Goal: Transaction & Acquisition: Book appointment/travel/reservation

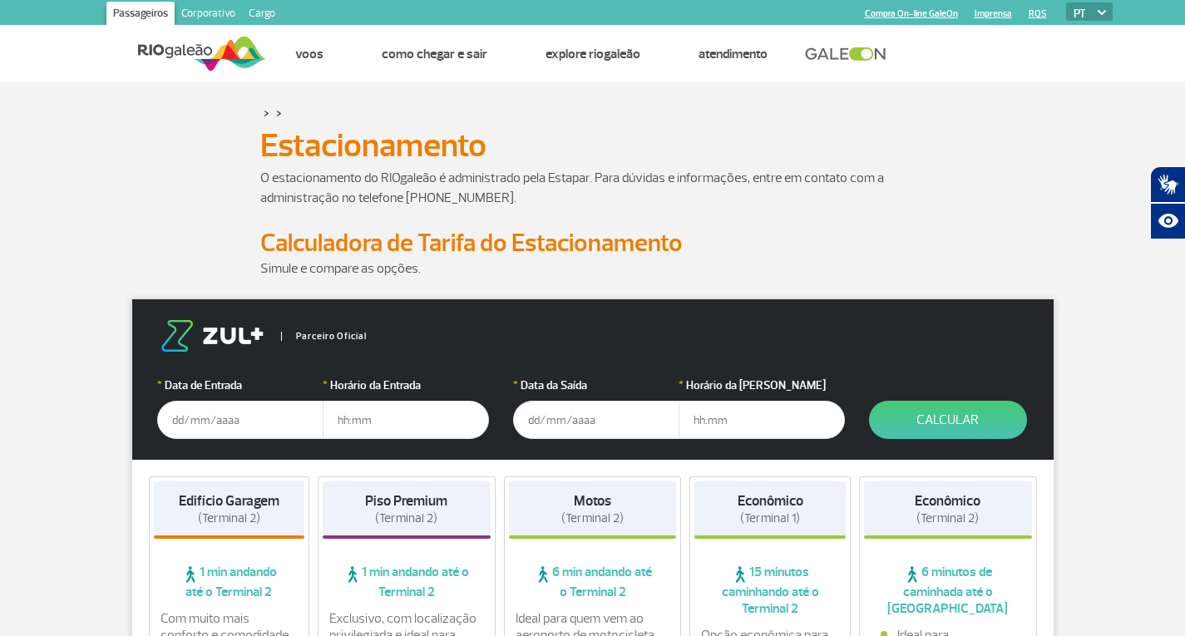
click at [205, 428] on input "text" at bounding box center [240, 420] width 166 height 38
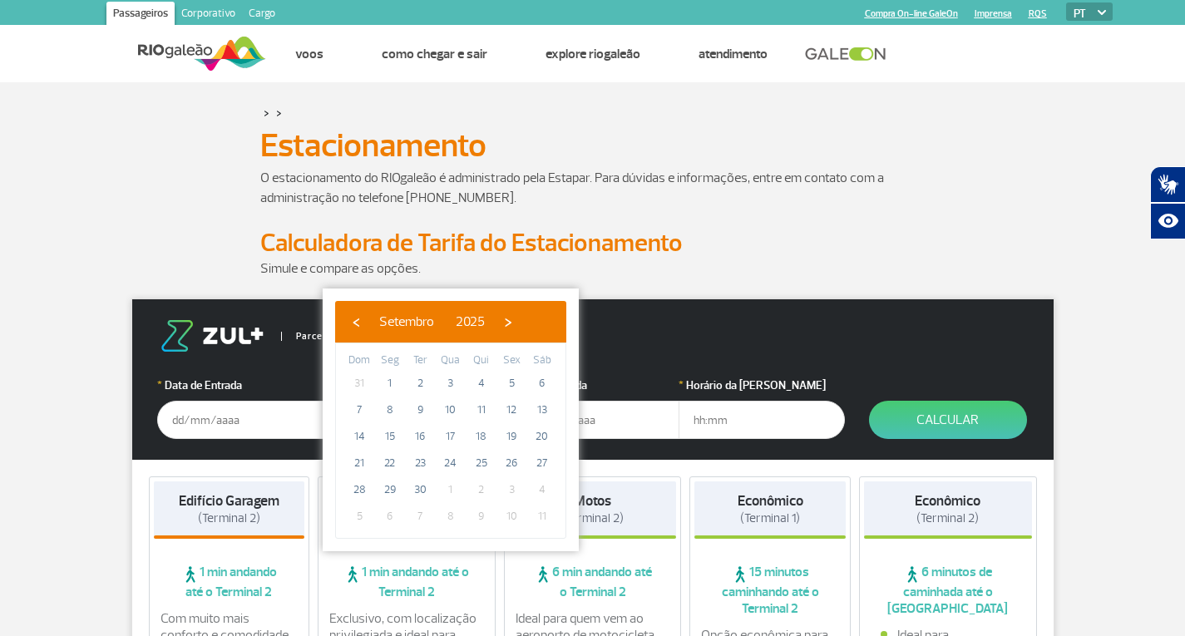
click at [678, 205] on p "O estacionamento do RIOgaleão é administrado pela Estapar. Para dúvidas e infor…" at bounding box center [592, 188] width 665 height 40
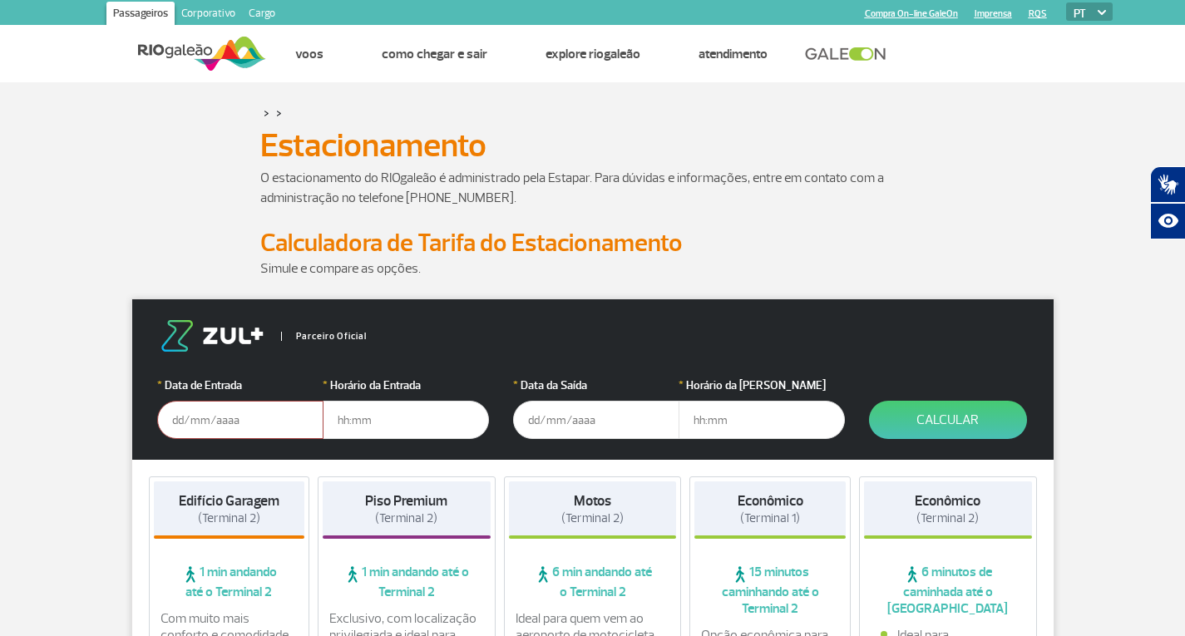
click at [184, 432] on input "text" at bounding box center [240, 420] width 166 height 38
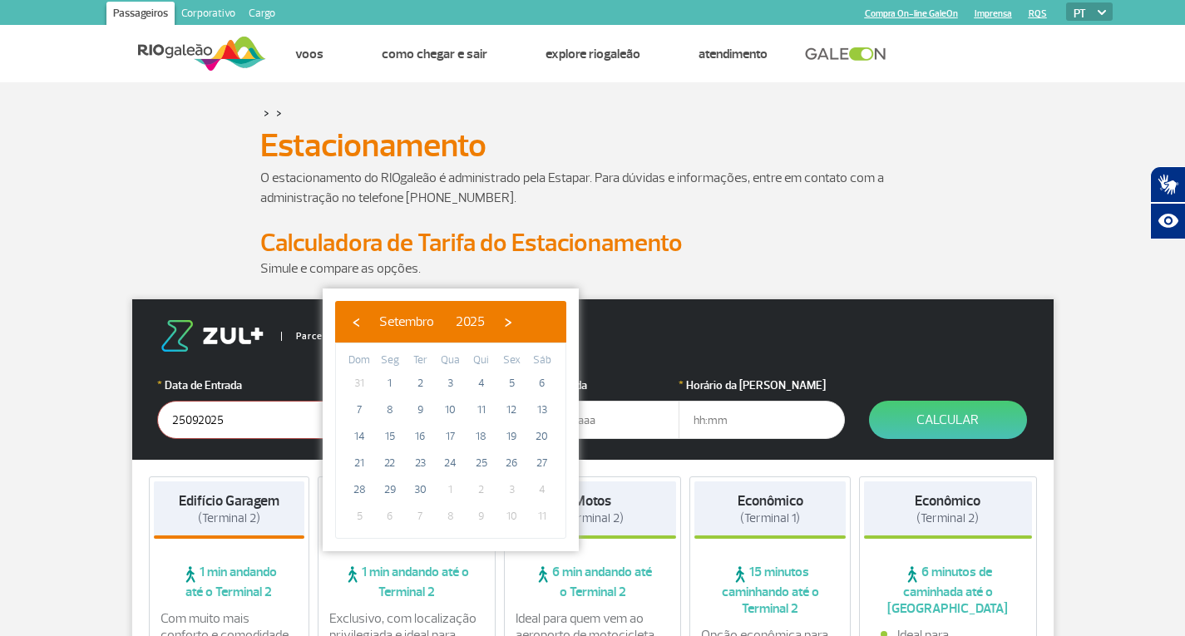
click at [184, 432] on input "25092025" at bounding box center [240, 420] width 166 height 38
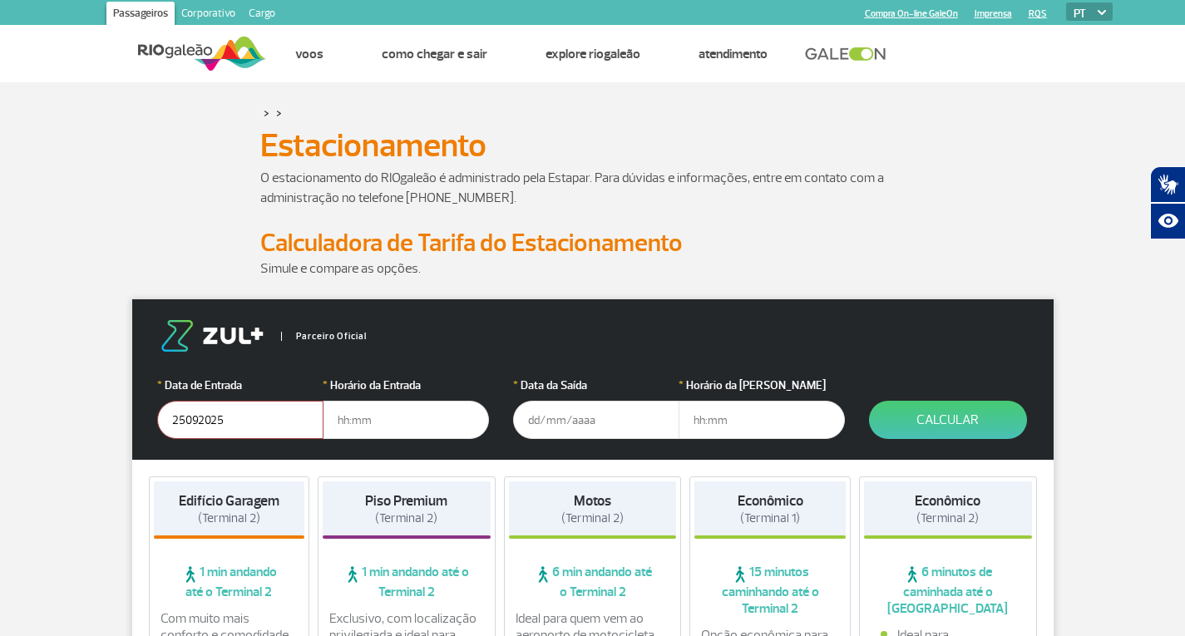
type input "[DATE]"
click at [404, 419] on input "text" at bounding box center [406, 420] width 166 height 38
type input "9"
type input "09:30"
click at [541, 418] on input "text" at bounding box center [596, 420] width 166 height 38
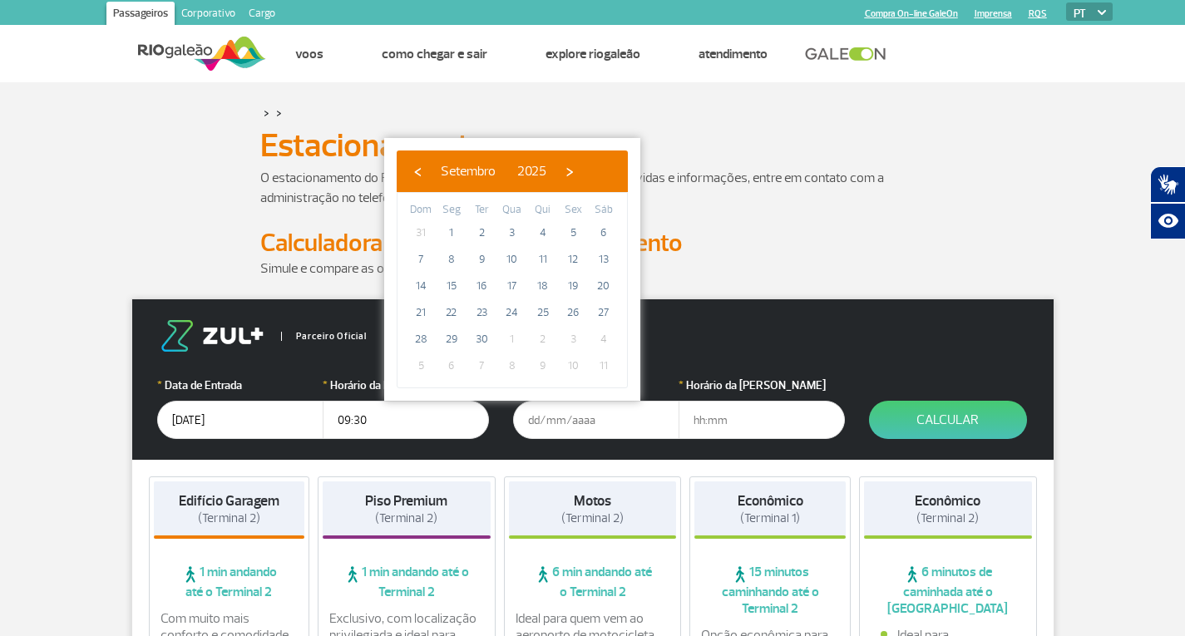
click at [195, 422] on input "[DATE]" at bounding box center [240, 420] width 166 height 38
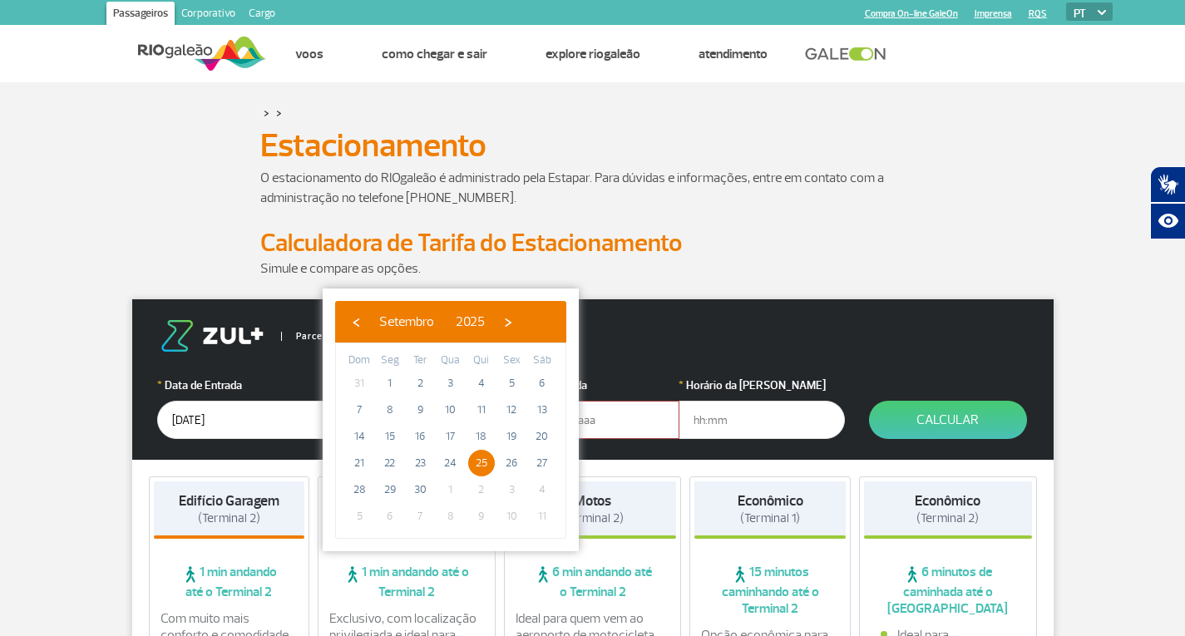
drag, startPoint x: 181, startPoint y: 422, endPoint x: 211, endPoint y: 434, distance: 33.2
click at [181, 423] on input "[DATE]" at bounding box center [240, 420] width 166 height 38
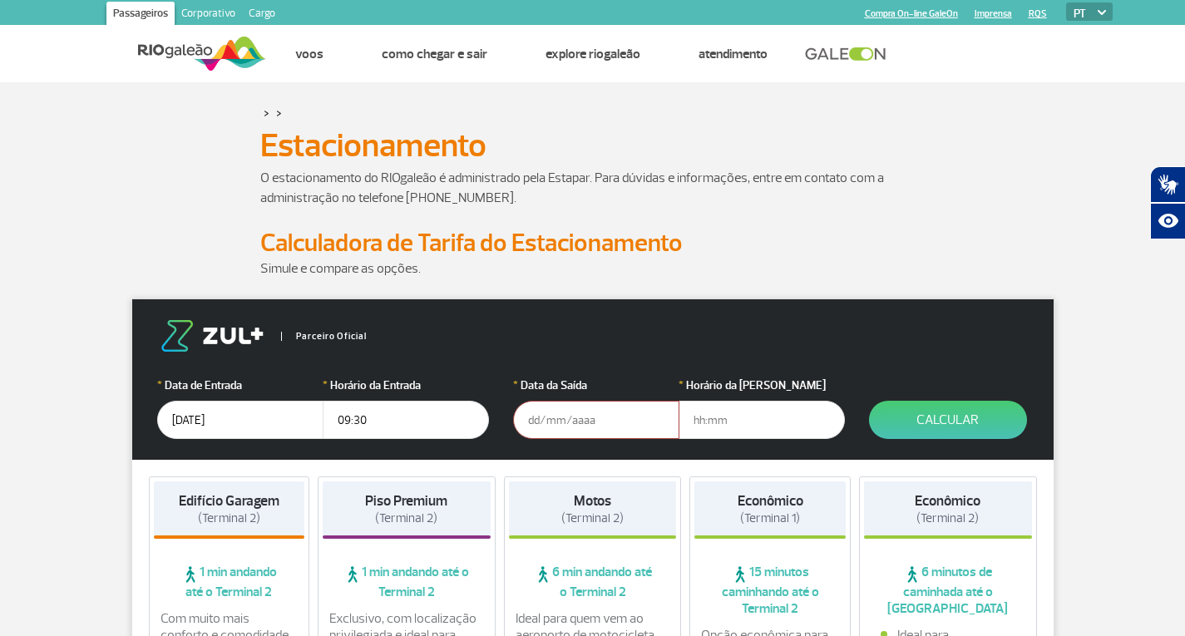
type input "[DATE]"
click at [546, 423] on input "text" at bounding box center [596, 420] width 166 height 38
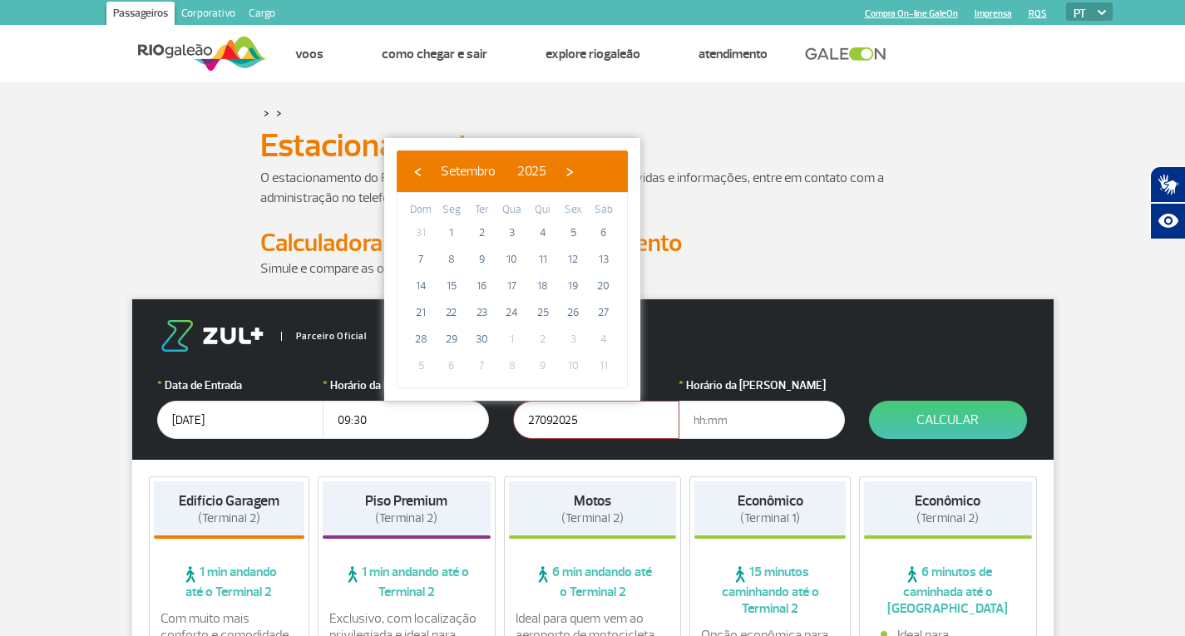
type input "[DATE]"
click at [709, 423] on input "text" at bounding box center [762, 420] width 166 height 38
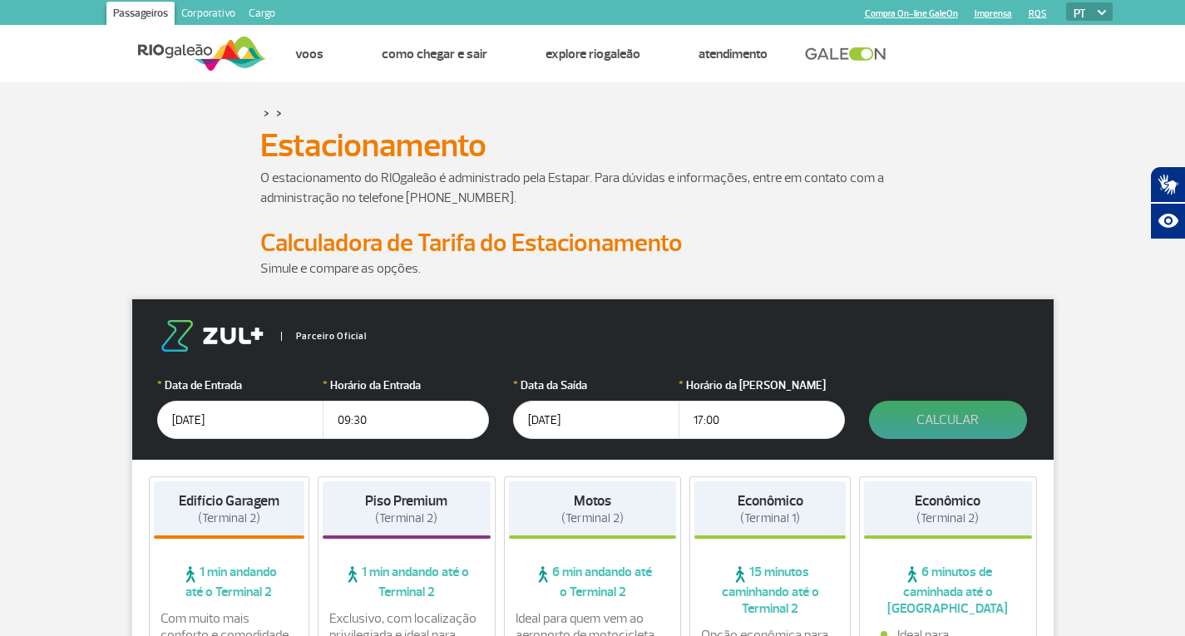
type input "17:00"
click at [960, 414] on button "Calcular" at bounding box center [948, 420] width 158 height 38
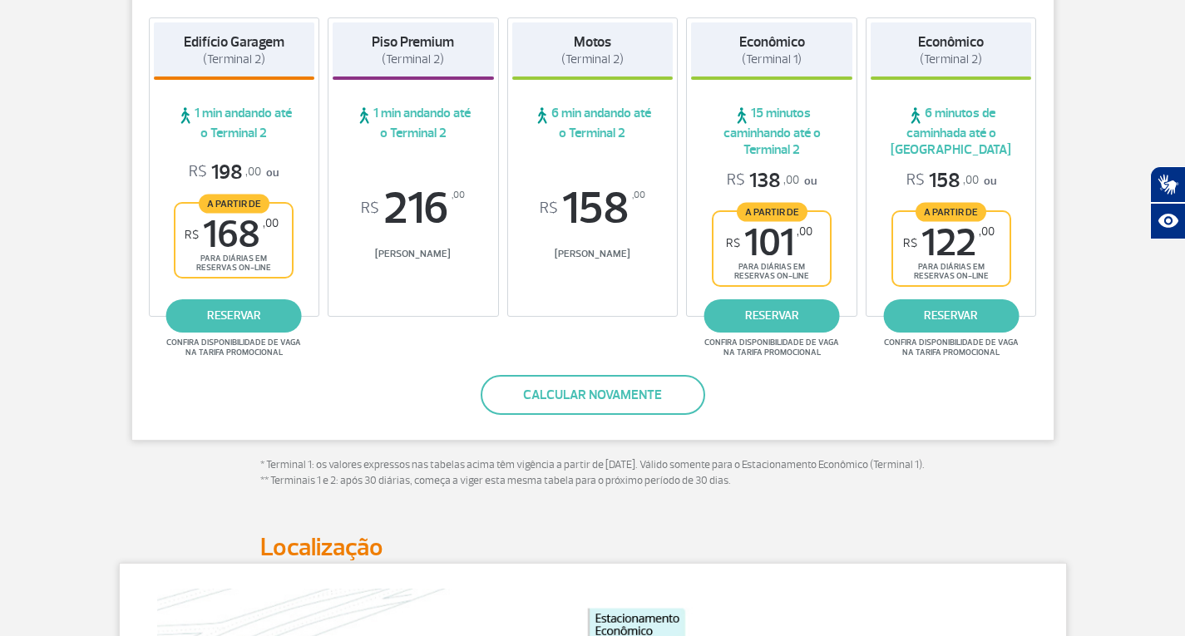
scroll to position [333, 0]
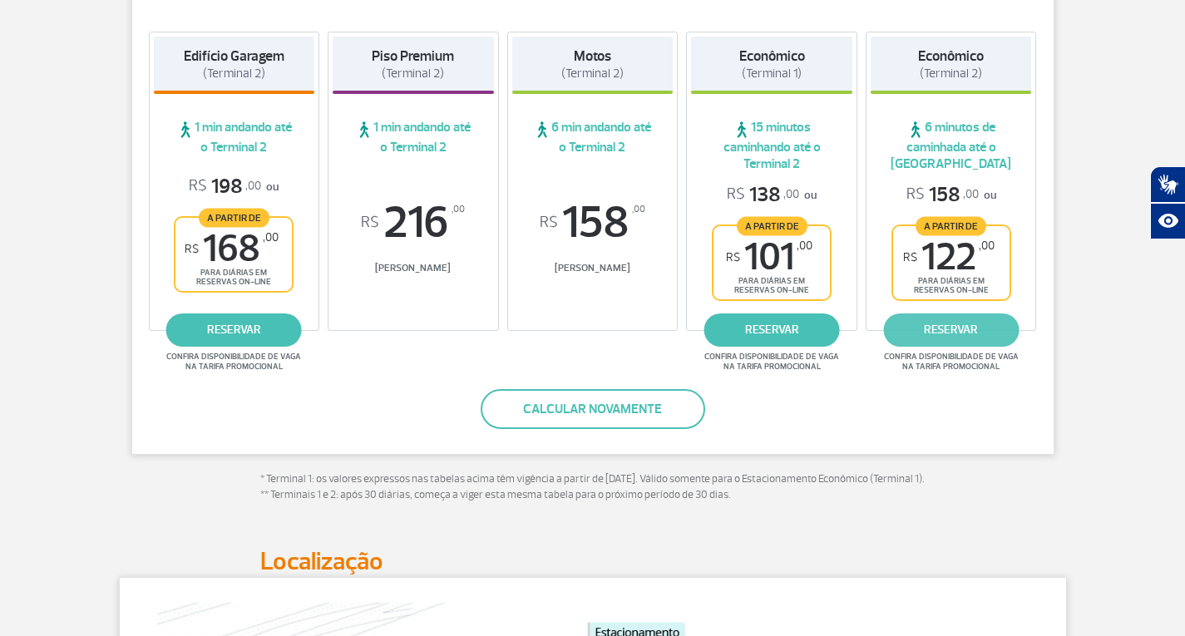
click at [959, 327] on link "reservar" at bounding box center [951, 330] width 136 height 33
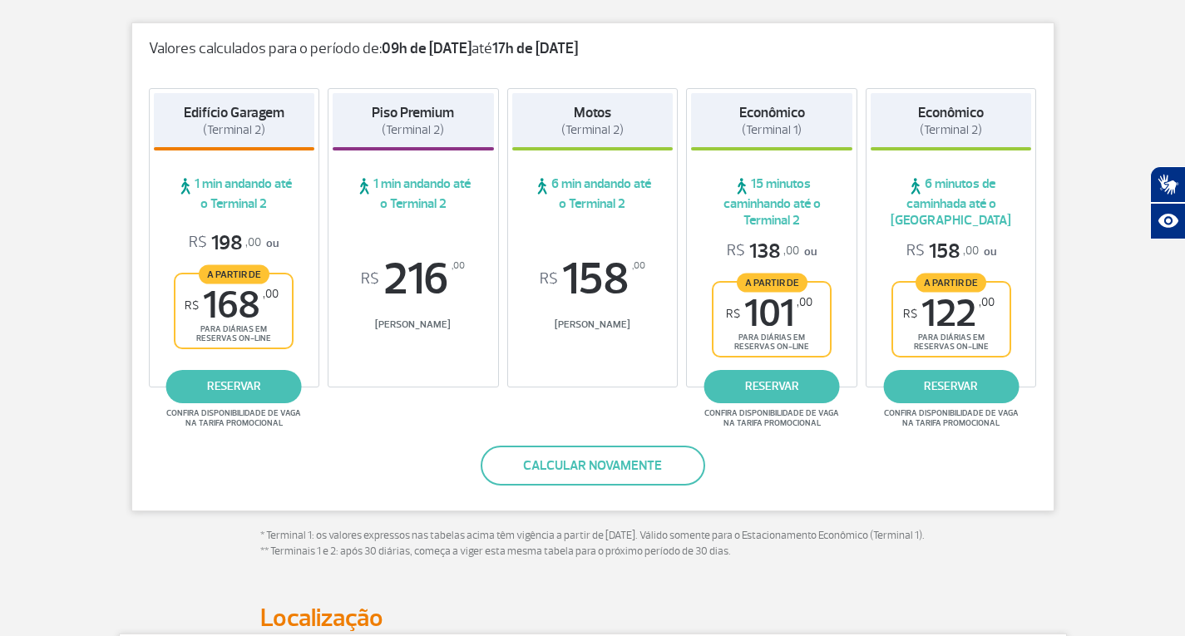
scroll to position [250, 0]
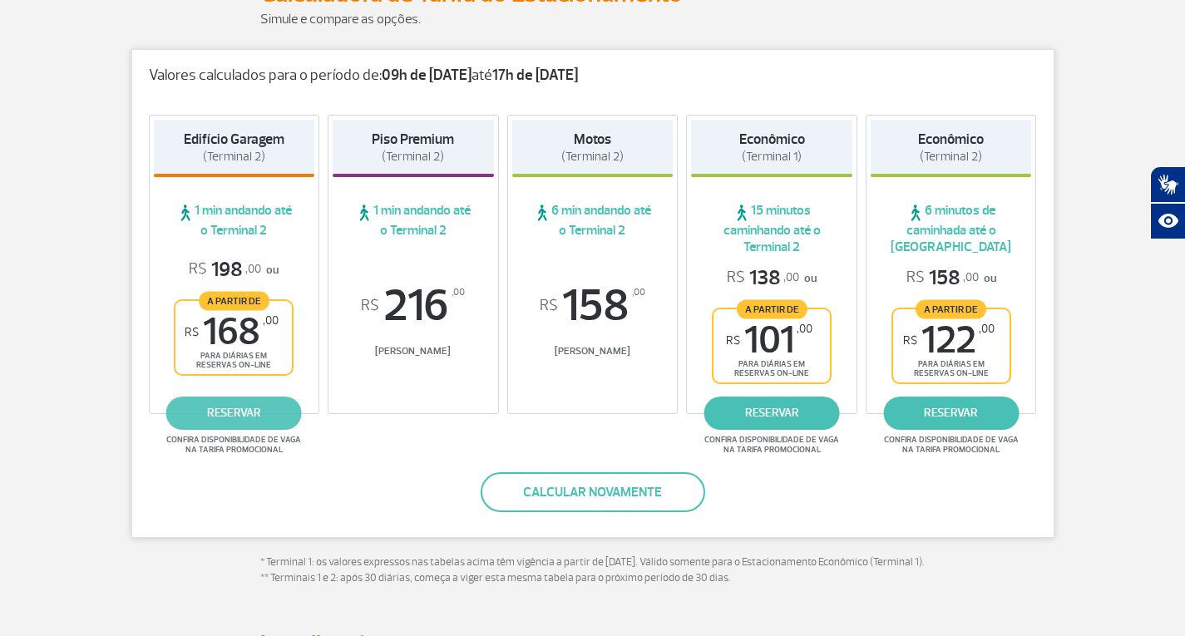
click at [259, 413] on link "reservar" at bounding box center [234, 413] width 136 height 33
click at [755, 403] on link "reservar" at bounding box center [773, 413] width 136 height 33
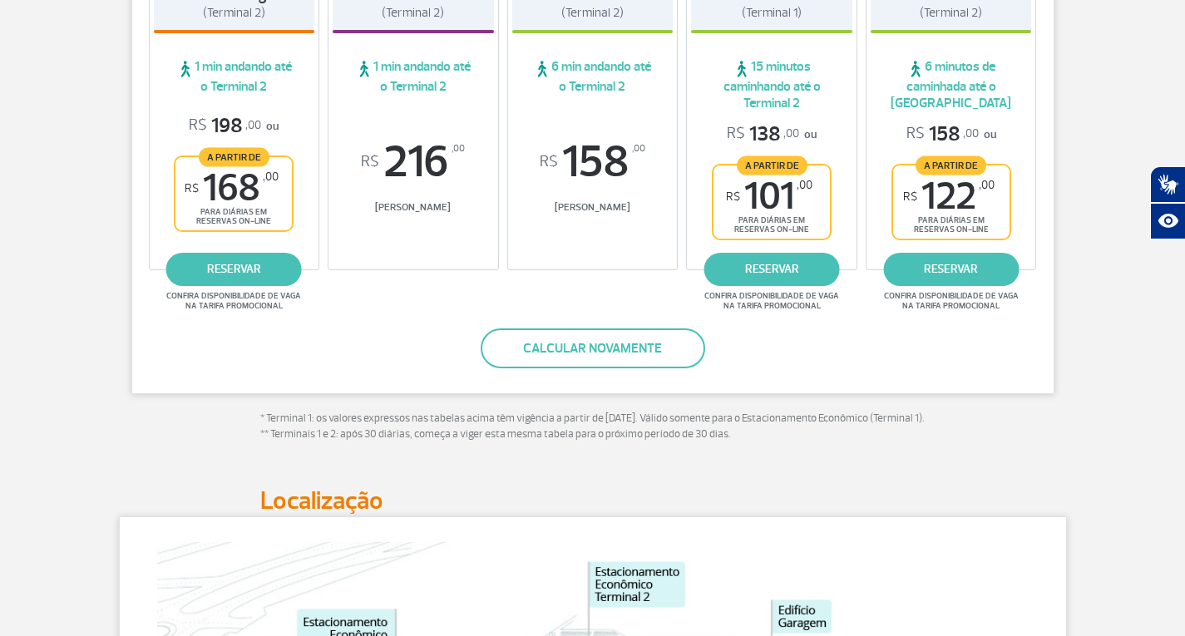
scroll to position [416, 0]
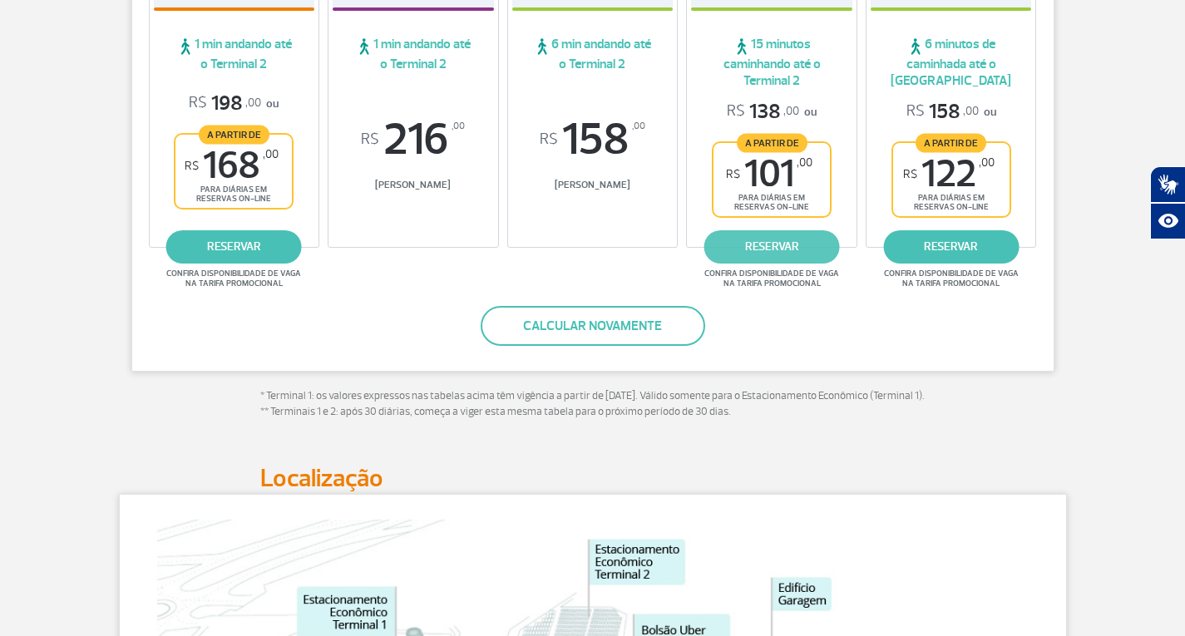
click at [735, 243] on link "reservar" at bounding box center [773, 246] width 136 height 33
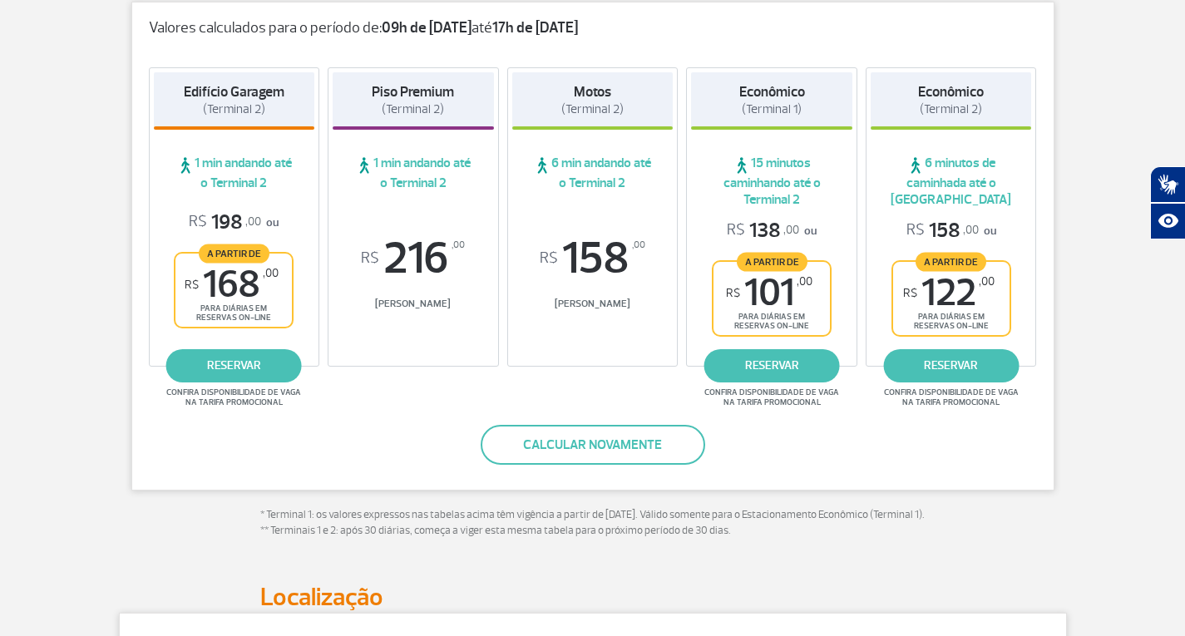
scroll to position [0, 0]
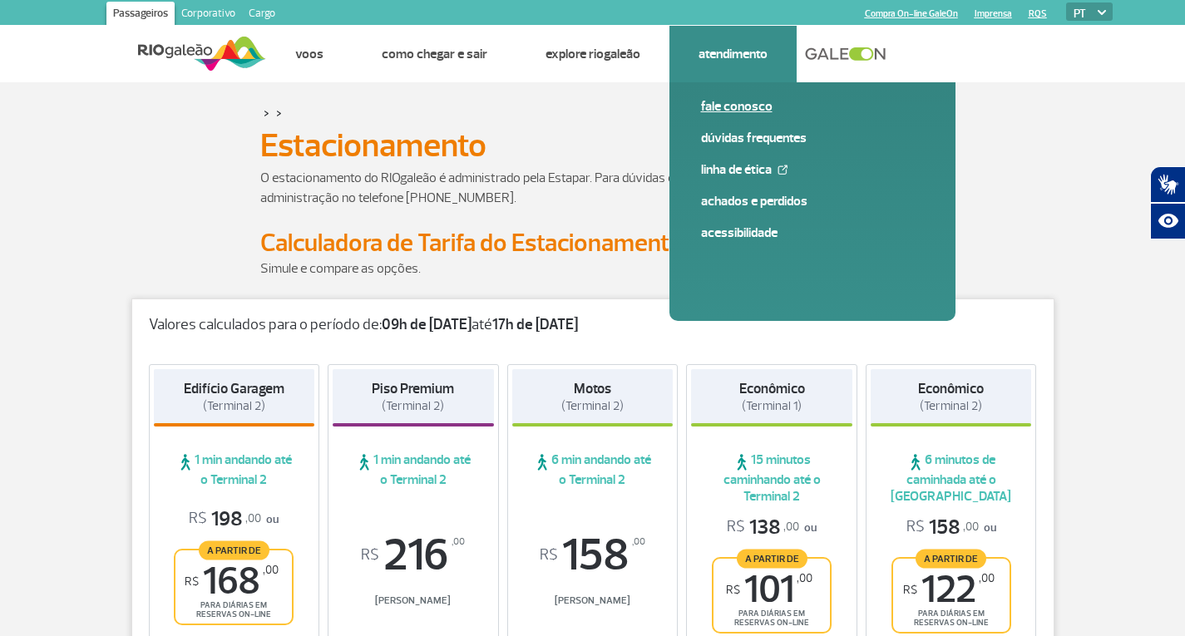
click at [740, 108] on link "Fale conosco" at bounding box center [812, 106] width 223 height 18
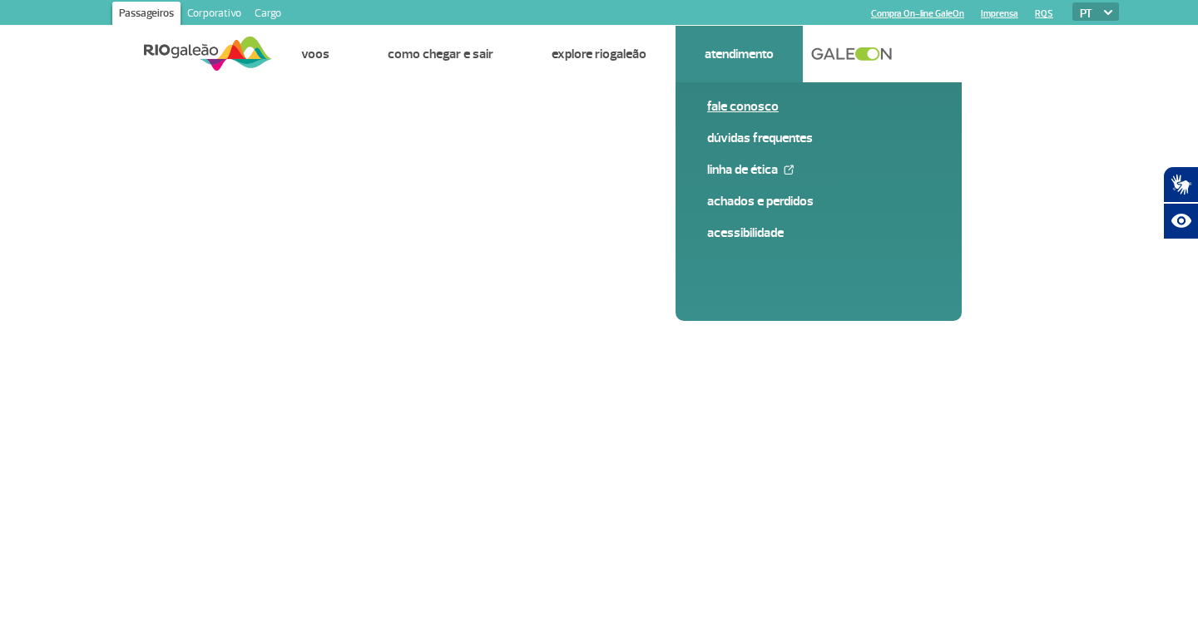
click at [731, 110] on link "Fale conosco" at bounding box center [818, 106] width 223 height 18
click at [724, 110] on link "Fale conosco" at bounding box center [818, 106] width 223 height 18
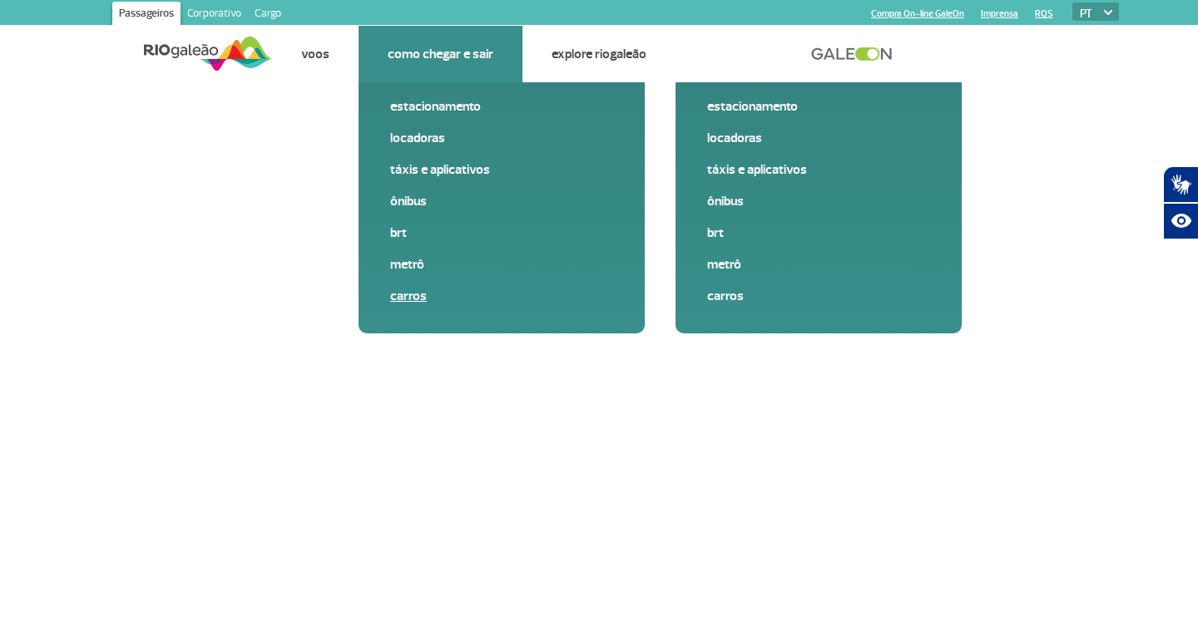
click at [413, 298] on link "Carros" at bounding box center [501, 296] width 223 height 18
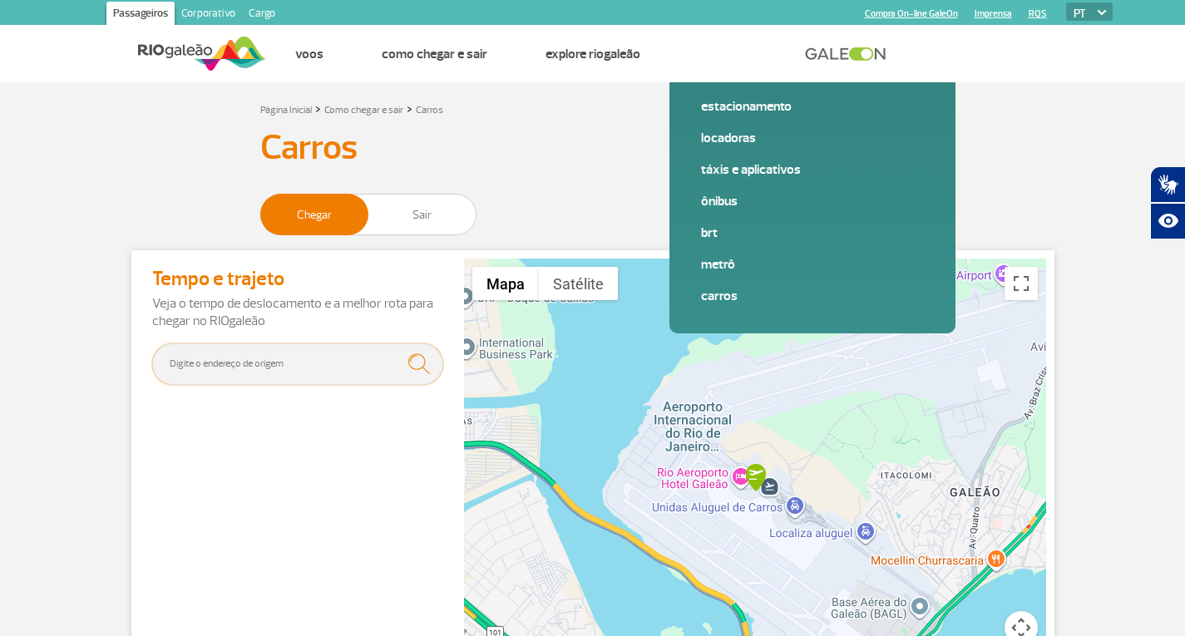
click at [249, 379] on input "text" at bounding box center [297, 365] width 291 height 42
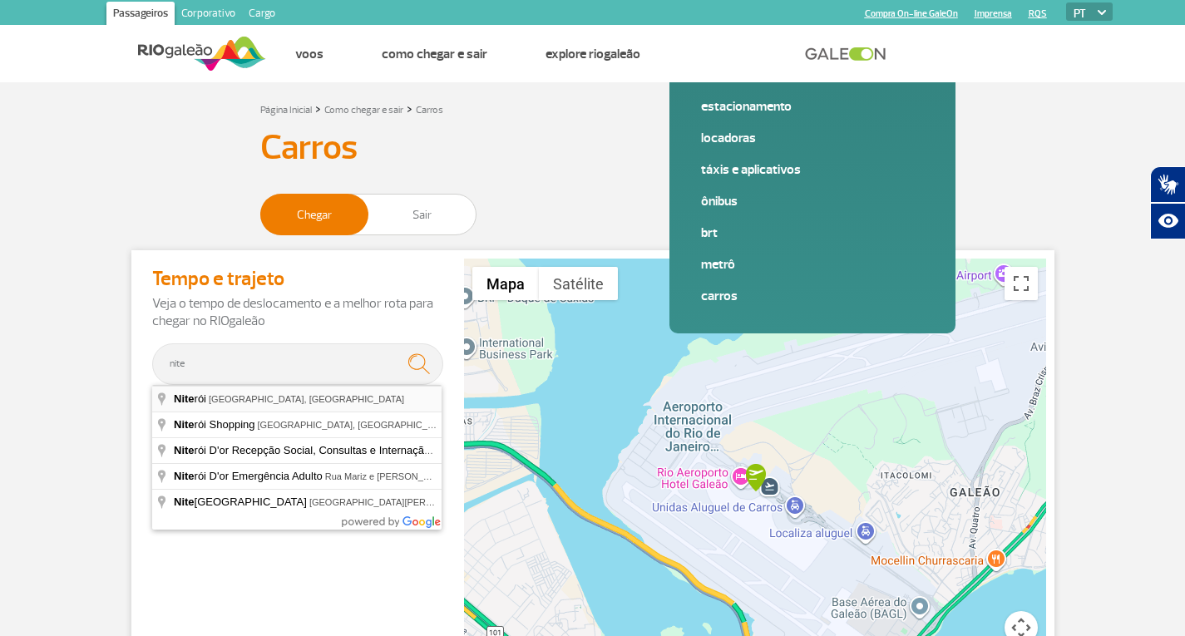
type input "Niterói, [GEOGRAPHIC_DATA], [GEOGRAPHIC_DATA]"
